Goal: Information Seeking & Learning: Learn about a topic

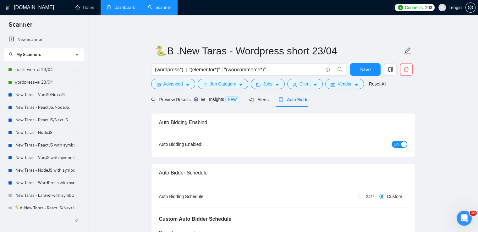
click at [119, 9] on link "Dashboard" at bounding box center [121, 7] width 29 height 5
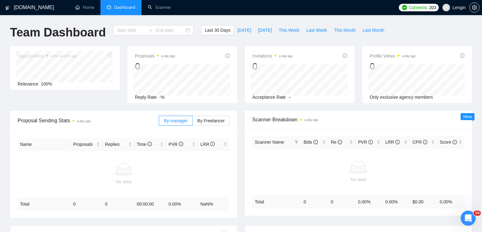
type input "[DATE]"
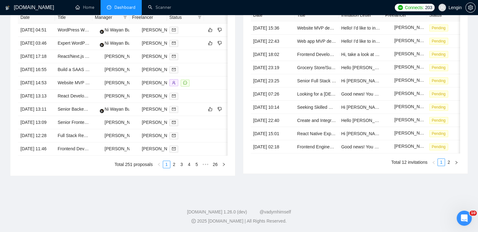
scroll to position [298, 0]
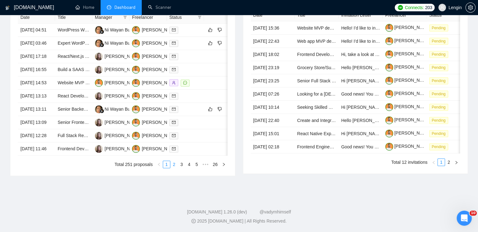
click at [175, 168] on link "2" at bounding box center [173, 164] width 7 height 7
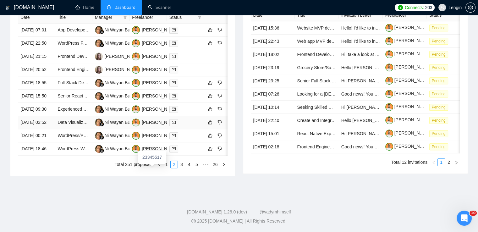
scroll to position [274, 0]
click at [182, 168] on link "3" at bounding box center [181, 164] width 7 height 7
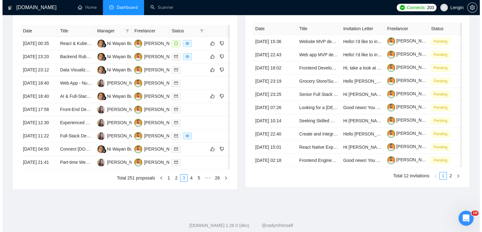
scroll to position [252, 0]
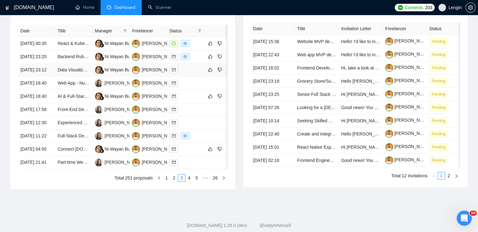
click at [47, 77] on td "[DATE] 23:12" at bounding box center [36, 69] width 37 height 13
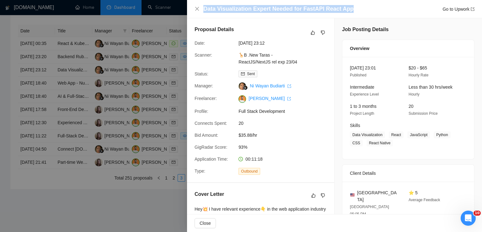
drag, startPoint x: 348, startPoint y: 10, endPoint x: 202, endPoint y: 5, distance: 146.1
click at [202, 5] on div "Data Visualization Expert Needed for FastAPI React App Go to Upwork" at bounding box center [335, 9] width 280 height 8
copy h4 "Data Visualization Expert Needed for FastAPI React App"
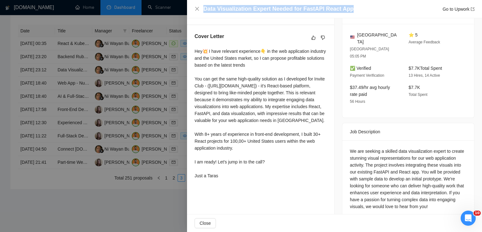
drag, startPoint x: 194, startPoint y: 50, endPoint x: 225, endPoint y: 188, distance: 141.5
click at [225, 188] on div "Cover Letter Hey💥 I have relevant experience👇 in the web application industry a…" at bounding box center [260, 107] width 147 height 164
copy div "Hey💥 I have relevant experience👇 in the web application industry and the United…"
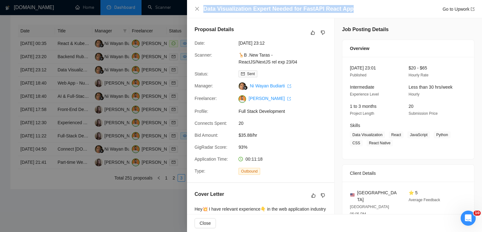
scroll to position [0, 0]
click at [199, 8] on icon "close" at bounding box center [197, 8] width 5 height 5
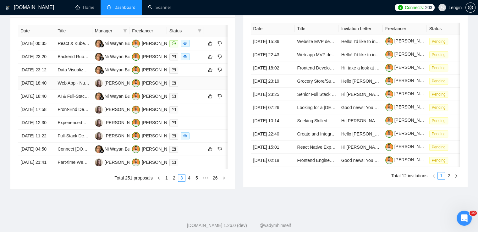
click at [74, 90] on td "Web App - Nutrition and Receipes" at bounding box center [73, 83] width 37 height 13
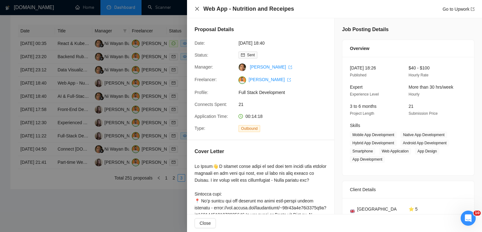
click at [198, 9] on icon "close" at bounding box center [197, 8] width 5 height 5
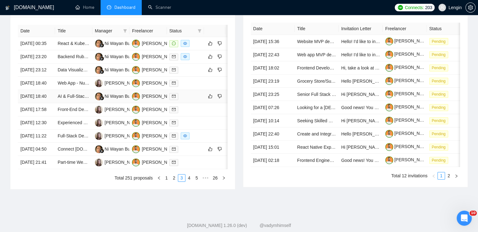
click at [72, 103] on td "AI & Full-Stack Developer Needed to Build Ultra-Realistic 3D Avatar App from Ph…" at bounding box center [73, 96] width 37 height 13
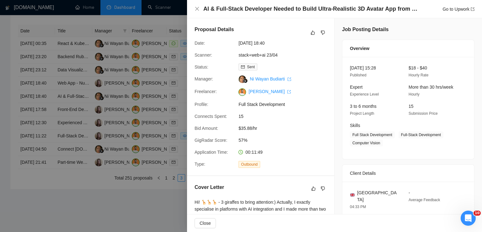
click at [414, 10] on h4 "AI & Full-Stack Developer Needed to Build Ultra-Realistic 3D Avatar App from Ph…" at bounding box center [311, 9] width 217 height 8
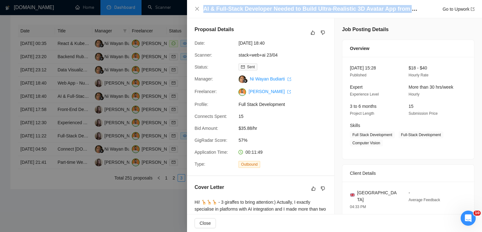
drag, startPoint x: 203, startPoint y: 9, endPoint x: 412, endPoint y: 6, distance: 208.5
click at [412, 6] on h4 "AI & Full-Stack Developer Needed to Build Ultra-Realistic 3D Avatar App from Ph…" at bounding box center [311, 9] width 217 height 8
copy h4 "AI & Full-Stack Developer Needed to Build Ultra-Realistic 3D Avatar App from Pho"
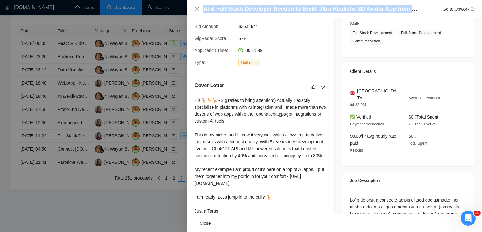
scroll to position [144, 0]
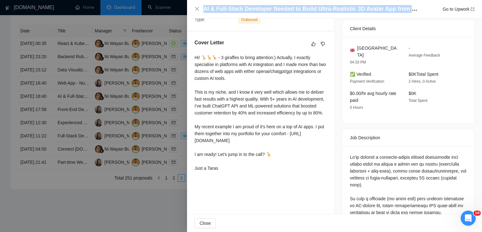
drag, startPoint x: 195, startPoint y: 56, endPoint x: 237, endPoint y: 182, distance: 133.6
click at [237, 171] on div "Hi! 🦒🦒🦒 - 3 giraffes to bring attention:) Actually, I exactly specialise in pla…" at bounding box center [261, 112] width 132 height 117
copy div "Hi! 🦒🦒🦒 - 3 giraffes to bring attention:) Actually, I exactly specialise in pla…"
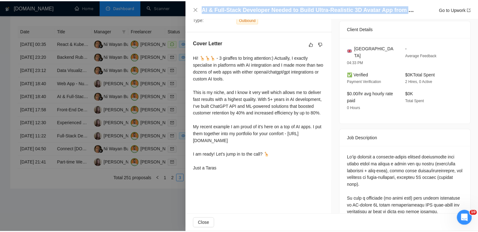
scroll to position [0, 0]
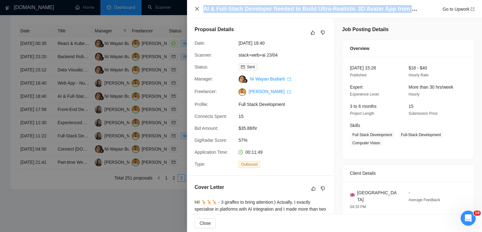
click at [197, 9] on icon "close" at bounding box center [197, 9] width 4 height 4
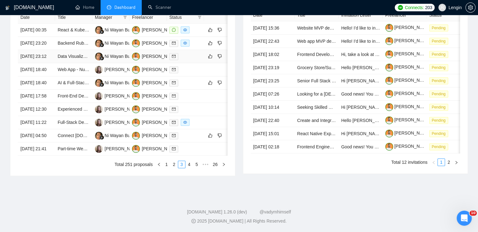
scroll to position [289, 0]
click at [71, 129] on td "Full-Stack Developer to Build SaaS MVP - AI-Readable Company Profiles" at bounding box center [73, 122] width 37 height 13
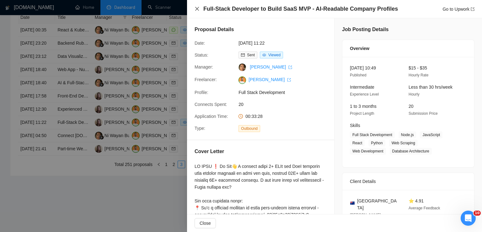
click at [197, 8] on icon "close" at bounding box center [197, 8] width 5 height 5
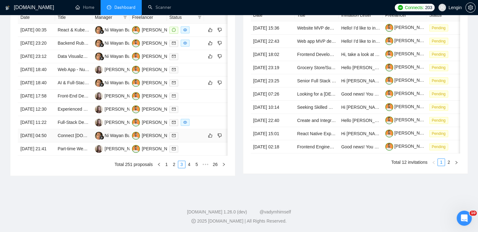
click at [74, 142] on td "Connect [DOMAIN_NAME] to Github with next.js" at bounding box center [73, 135] width 37 height 13
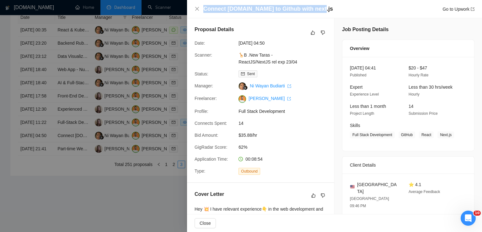
drag, startPoint x: 309, startPoint y: 10, endPoint x: 202, endPoint y: 12, distance: 106.4
click at [202, 12] on div "Connect [DOMAIN_NAME] to Github with next.js Go to Upwork" at bounding box center [335, 9] width 280 height 8
copy h4 "Connect [DOMAIN_NAME] to Github with next.js"
click at [197, 11] on icon "close" at bounding box center [197, 8] width 5 height 5
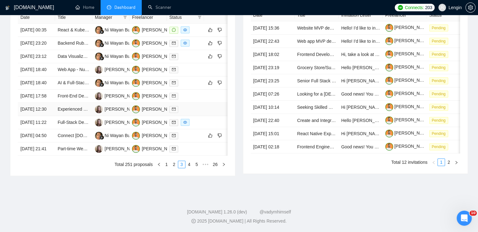
scroll to position [308, 0]
click at [188, 168] on link "4" at bounding box center [189, 164] width 7 height 7
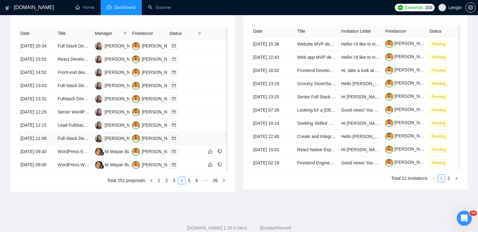
scroll to position [257, 0]
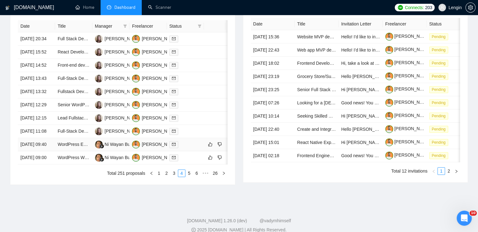
click at [74, 151] on td "WordPress Expert Needed for Exceptional Website Development" at bounding box center [73, 144] width 37 height 13
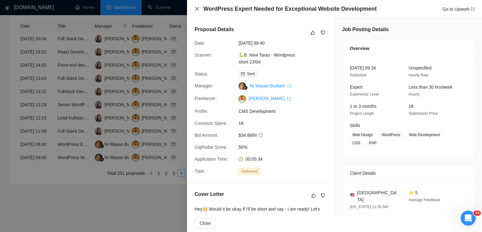
click at [197, 9] on icon "close" at bounding box center [197, 9] width 4 height 4
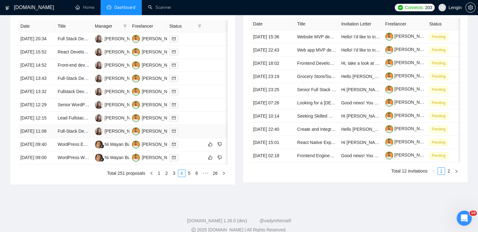
scroll to position [294, 0]
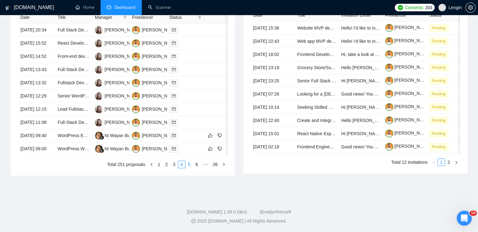
click at [188, 168] on link "5" at bounding box center [189, 164] width 7 height 7
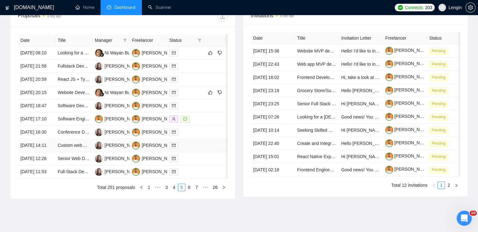
scroll to position [281, 0]
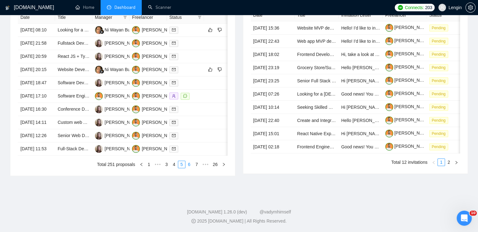
click at [190, 168] on link "6" at bounding box center [189, 164] width 7 height 7
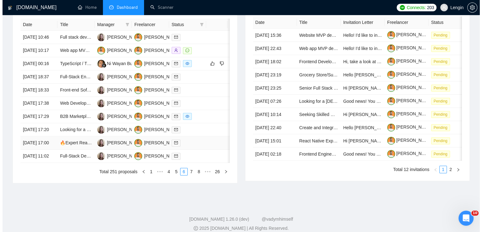
scroll to position [251, 0]
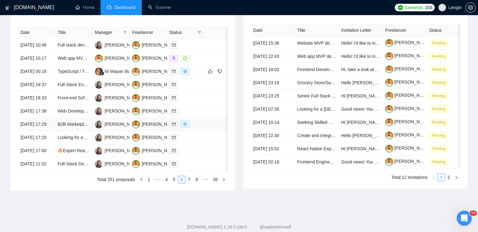
click at [84, 131] on td "B2B Marketplace MVP Developer – Logistics, Inventory, AI, and Vendor Integratio…" at bounding box center [73, 124] width 37 height 13
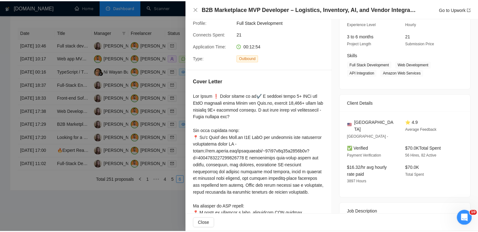
scroll to position [0, 0]
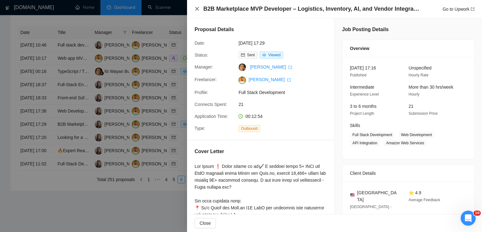
click at [196, 9] on icon "close" at bounding box center [197, 8] width 5 height 5
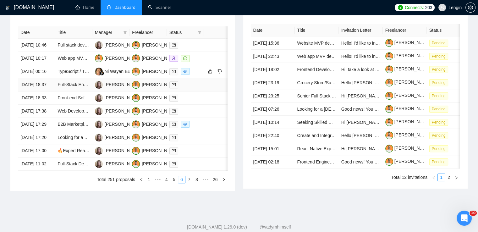
scroll to position [298, 0]
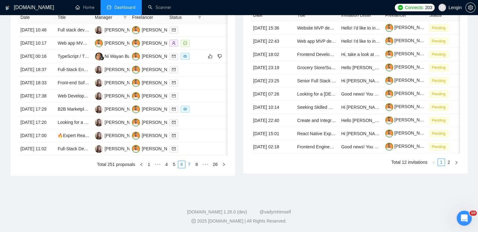
click at [188, 168] on link "7" at bounding box center [189, 164] width 7 height 7
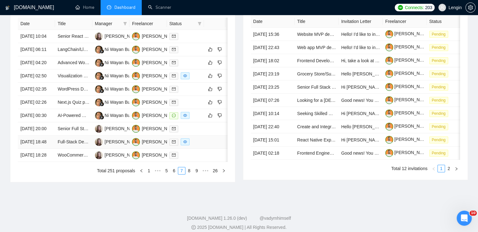
scroll to position [259, 0]
click at [79, 83] on td "Visualization & Frontend Engineer: React, TypeScript, D3/Plotly, GraphQL" at bounding box center [73, 76] width 37 height 13
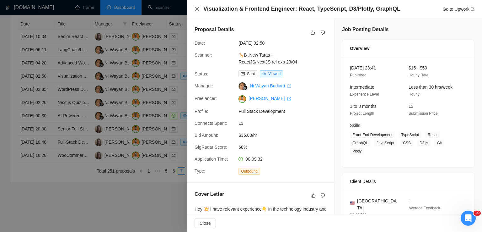
click at [197, 9] on icon "close" at bounding box center [197, 9] width 4 height 4
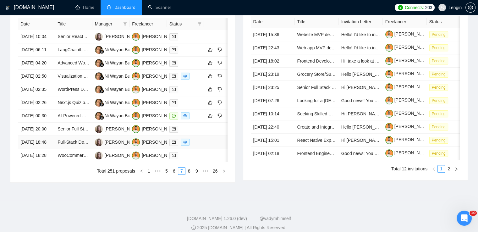
click at [79, 149] on td "Full-Stack Developer for a Modern SaaS/EdTech Education Hiring Platform (MVP Co…" at bounding box center [73, 142] width 37 height 13
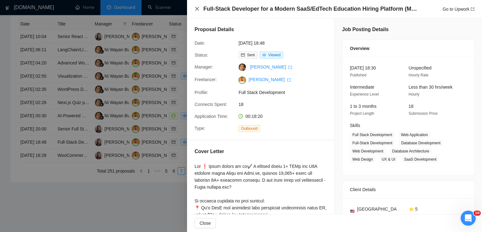
click at [198, 7] on icon "close" at bounding box center [197, 8] width 5 height 5
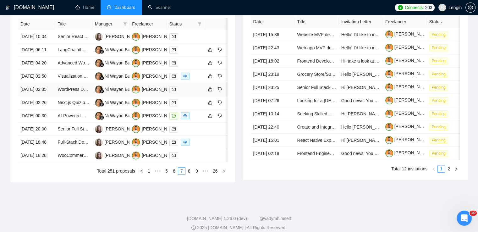
scroll to position [291, 0]
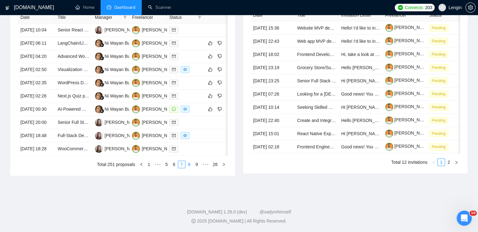
click at [188, 168] on link "8" at bounding box center [189, 164] width 7 height 7
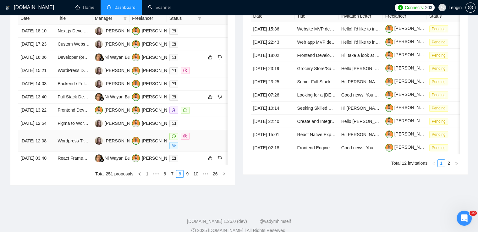
scroll to position [276, 0]
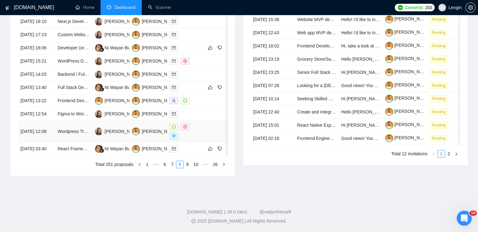
click at [82, 142] on td "Wordpress Travel Website Development" at bounding box center [73, 132] width 37 height 22
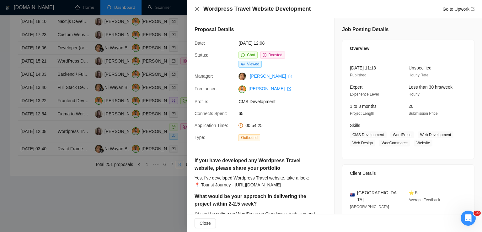
click at [198, 9] on icon "close" at bounding box center [197, 8] width 5 height 5
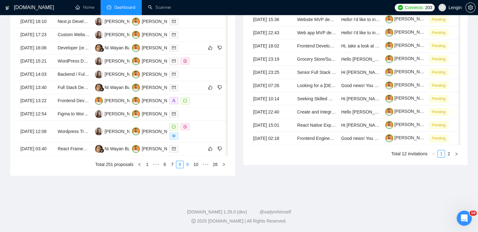
click at [188, 168] on link "9" at bounding box center [187, 164] width 7 height 7
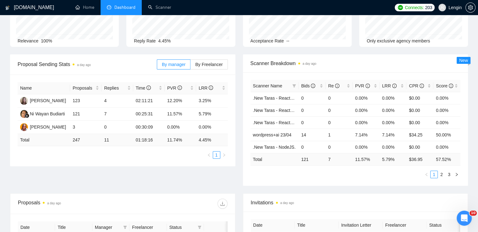
scroll to position [0, 0]
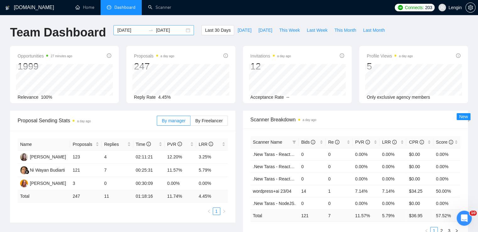
click at [183, 30] on div "[DATE] [DATE]" at bounding box center [153, 30] width 80 height 10
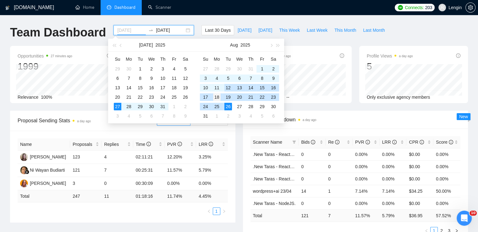
type input "[DATE]"
click at [218, 97] on div "18" at bounding box center [217, 97] width 8 height 8
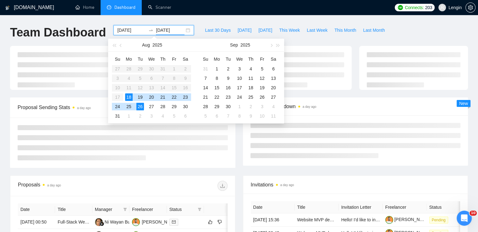
type input "[DATE]"
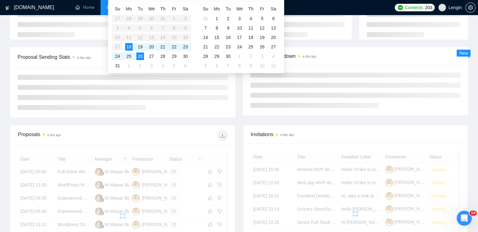
scroll to position [51, 0]
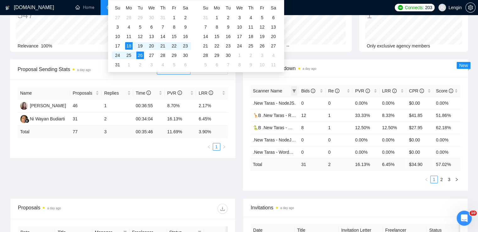
click at [294, 91] on icon "filter" at bounding box center [294, 91] width 4 height 4
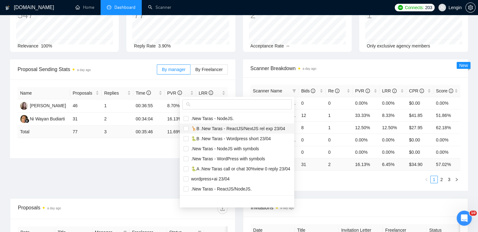
click at [242, 128] on span "🦒B .New Taras - ReactJS/NextJS rel exp 23/04" at bounding box center [236, 128] width 96 height 5
checkbox input "true"
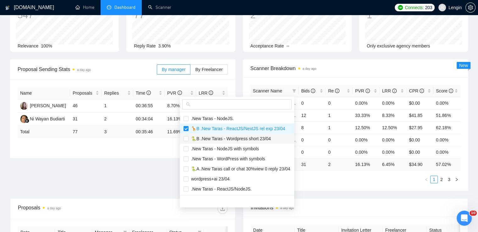
click at [214, 134] on li "🐍B .New Taras - Wordpress short 23/04" at bounding box center [237, 138] width 114 height 10
checkbox input "true"
click at [197, 167] on span "🐍A .New Taras call or chat 30%view 0 reply 23/04" at bounding box center [239, 168] width 102 height 5
checkbox input "true"
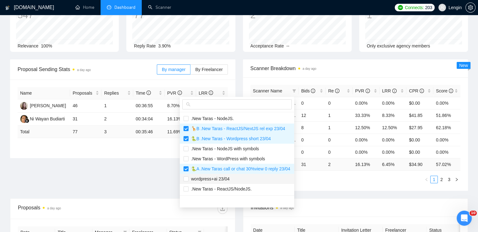
click at [214, 180] on span "wordpress+ai 23/04" at bounding box center [208, 178] width 41 height 5
checkbox input "true"
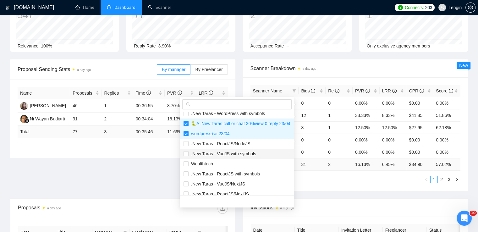
scroll to position [60, 0]
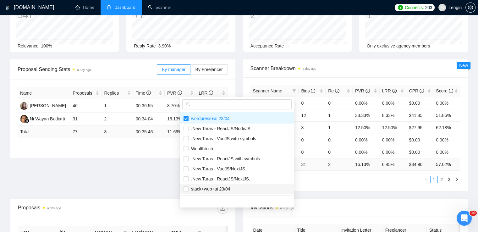
click at [209, 188] on span "stack+web+ai 23/04" at bounding box center [209, 188] width 42 height 5
checkbox input "true"
click at [175, 182] on div "Proposal Sending Stats a day ago By manager By Freelancer Name Proposals Replie…" at bounding box center [238, 128] width 465 height 139
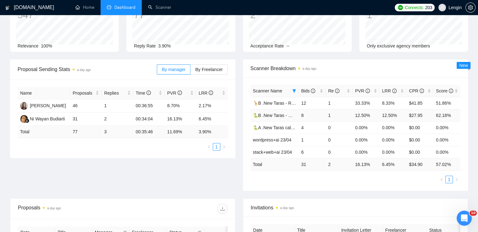
click at [281, 120] on td "🐍B .New Taras - Wordpress short 23/04" at bounding box center [274, 115] width 48 height 12
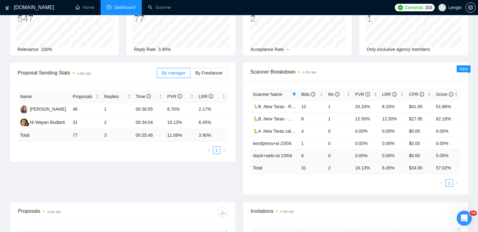
scroll to position [47, 0]
